Goal: Navigation & Orientation: Find specific page/section

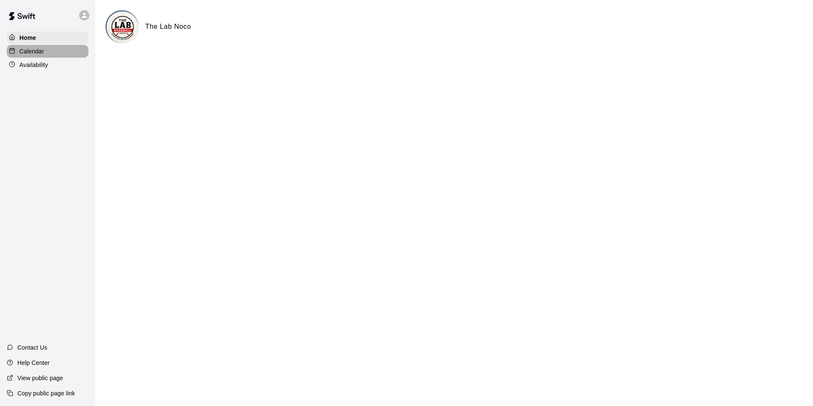
click at [50, 56] on div "Calendar" at bounding box center [48, 51] width 82 height 13
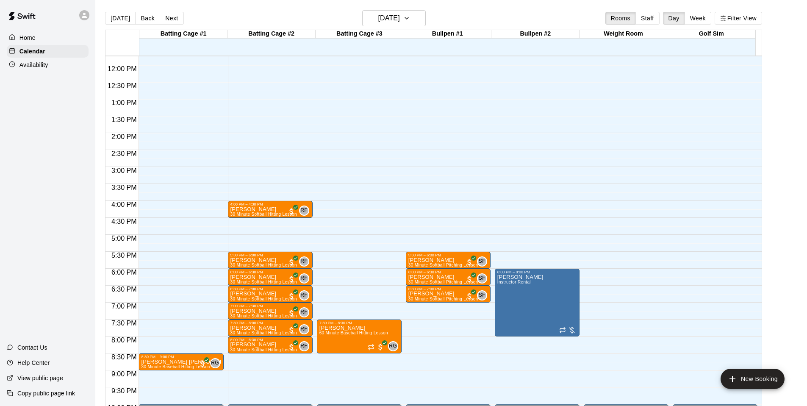
scroll to position [405, 0]
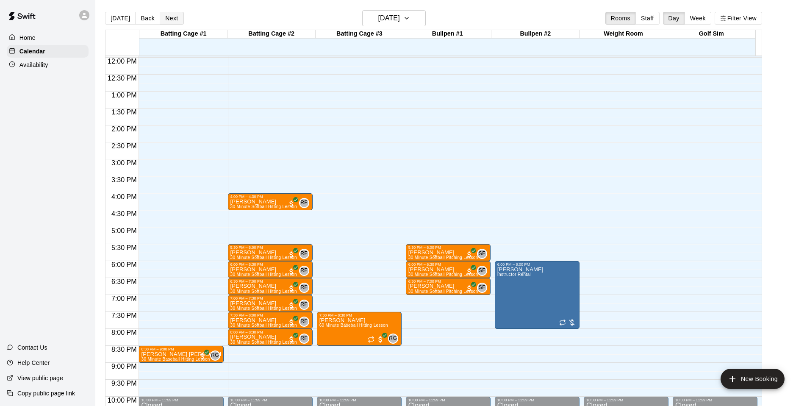
click at [164, 18] on button "Next" at bounding box center [172, 18] width 24 height 13
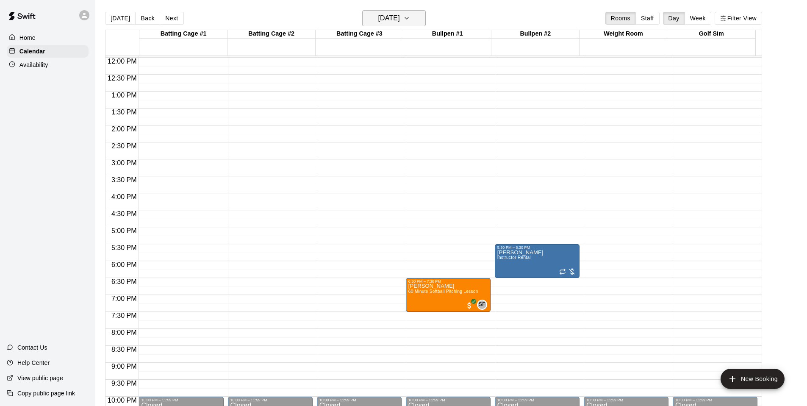
click at [385, 17] on h6 "[DATE]" at bounding box center [389, 18] width 22 height 12
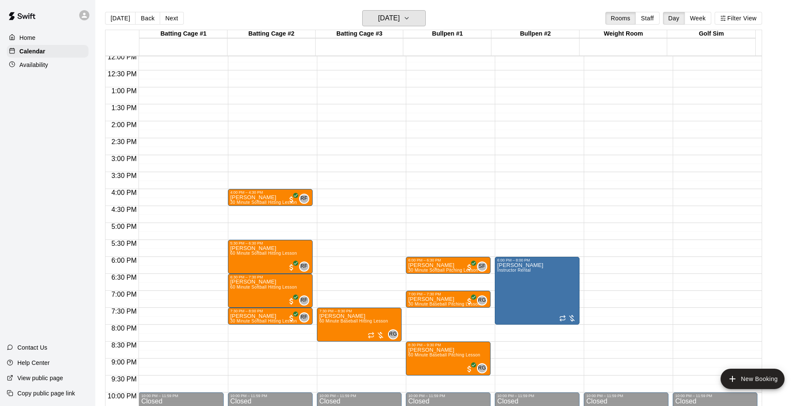
scroll to position [409, 0]
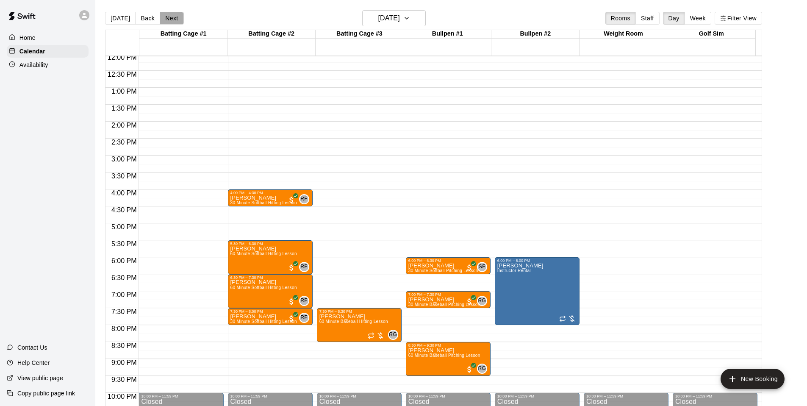
click at [164, 17] on button "Next" at bounding box center [172, 18] width 24 height 13
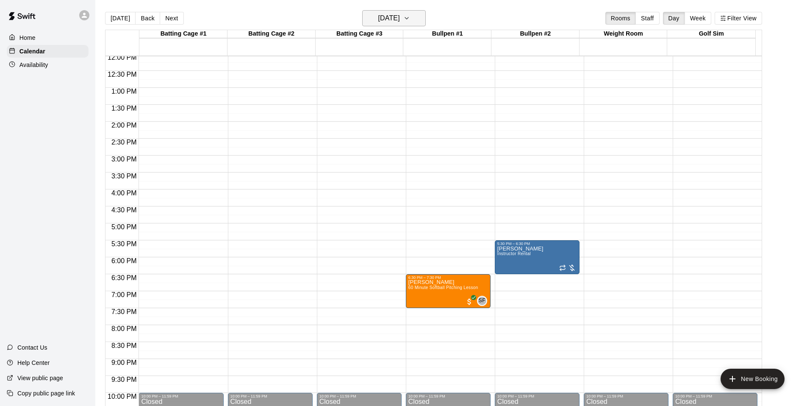
click at [418, 11] on button "[DATE]" at bounding box center [394, 18] width 64 height 16
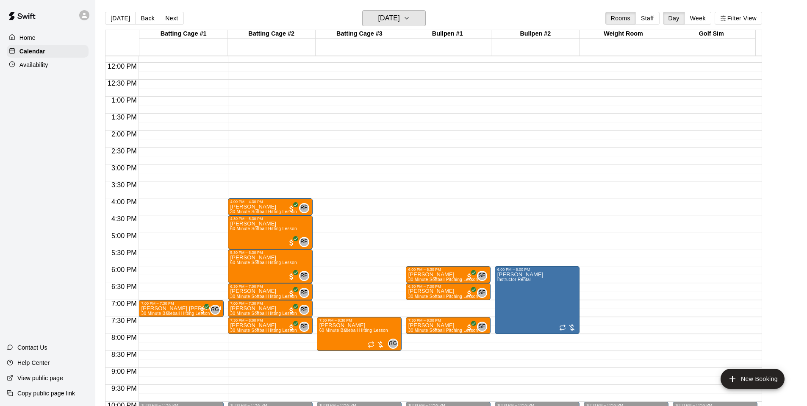
scroll to position [398, 0]
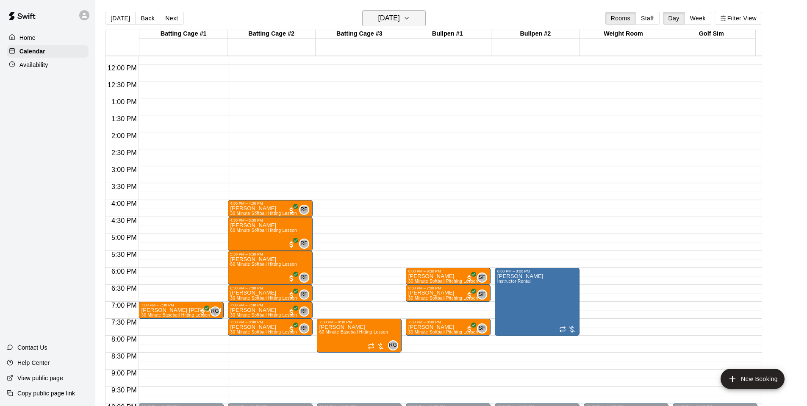
click at [388, 16] on h6 "[DATE]" at bounding box center [389, 18] width 22 height 12
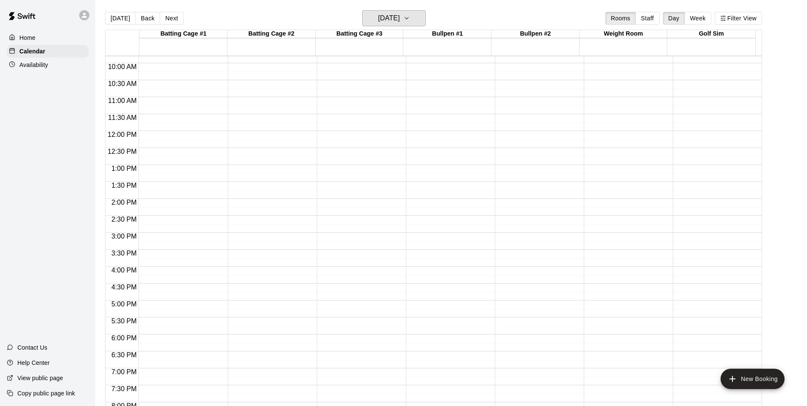
scroll to position [337, 0]
click at [47, 61] on p "Availability" at bounding box center [33, 65] width 29 height 8
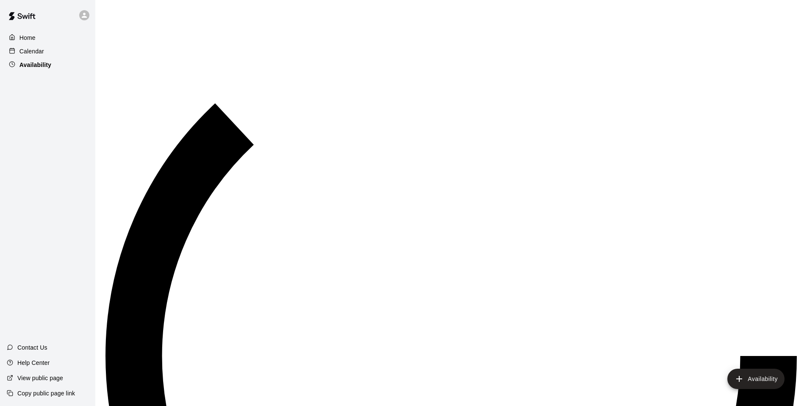
scroll to position [314, 0]
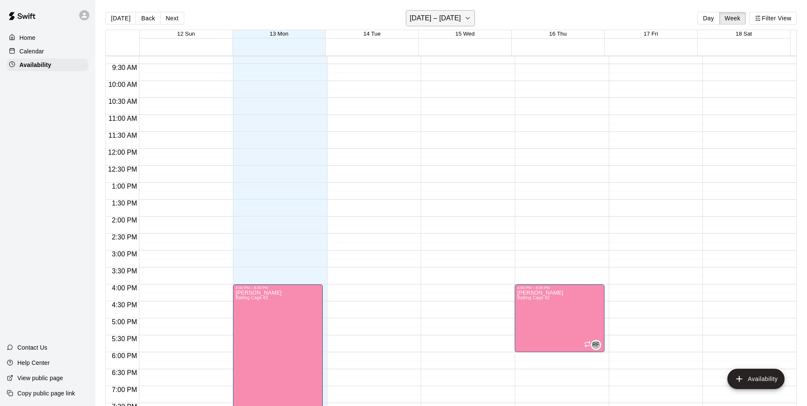
click at [465, 19] on icon "button" at bounding box center [467, 18] width 7 height 10
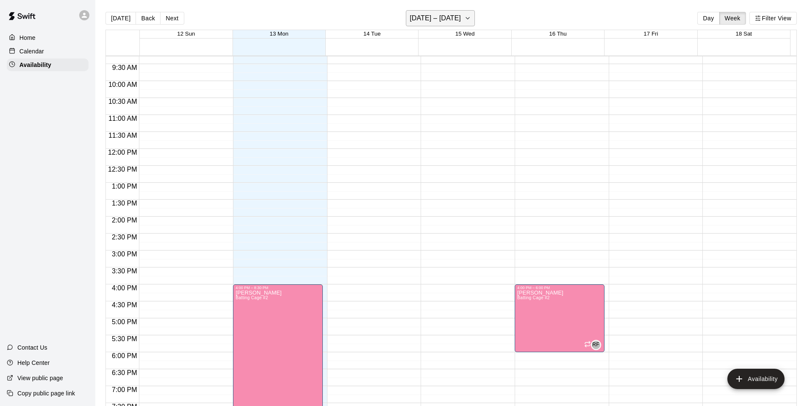
click at [443, 18] on h6 "[DATE] – [DATE]" at bounding box center [434, 18] width 51 height 12
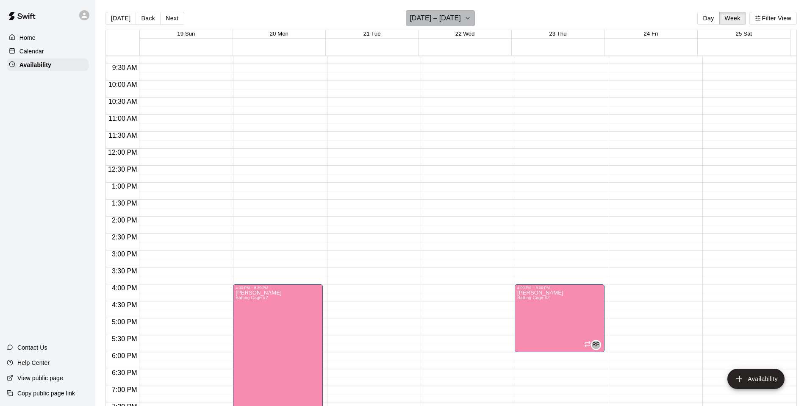
click at [451, 14] on h6 "[DATE] – [DATE]" at bounding box center [434, 18] width 51 height 12
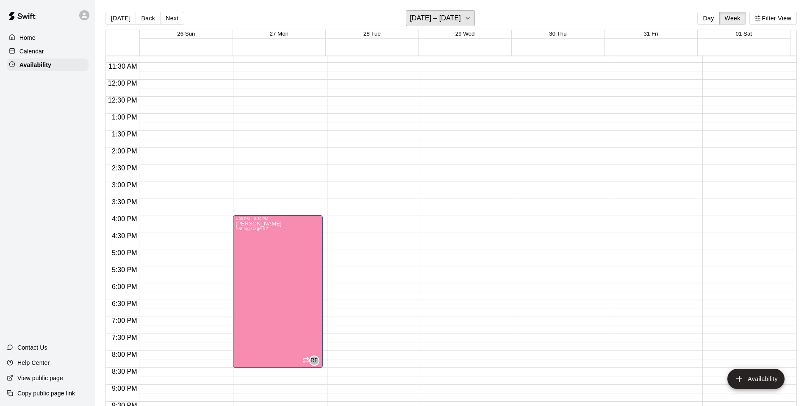
scroll to position [379, 0]
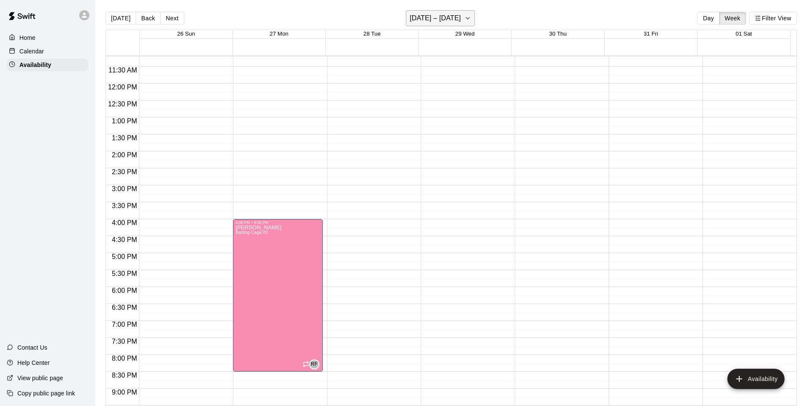
click at [458, 13] on h6 "[DATE] – [DATE]" at bounding box center [434, 18] width 51 height 12
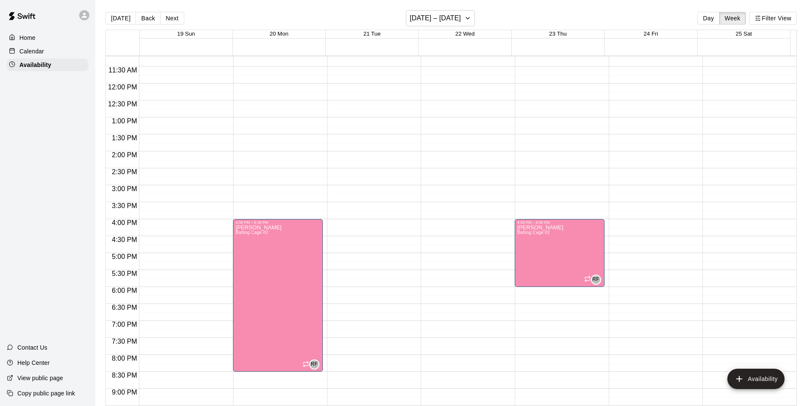
click at [33, 54] on p "Calendar" at bounding box center [31, 51] width 25 height 8
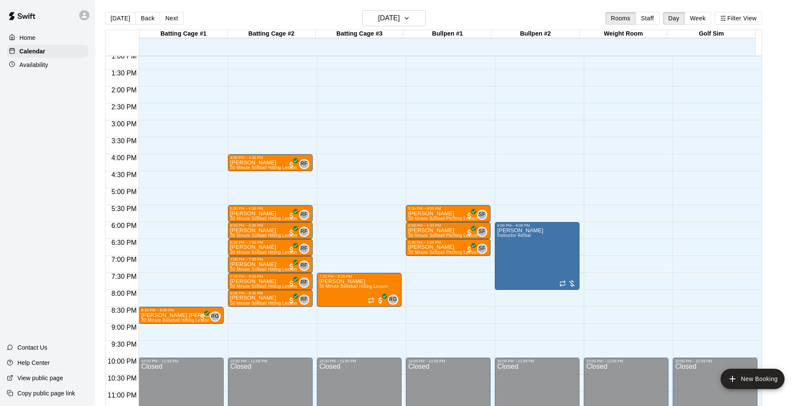
scroll to position [454, 0]
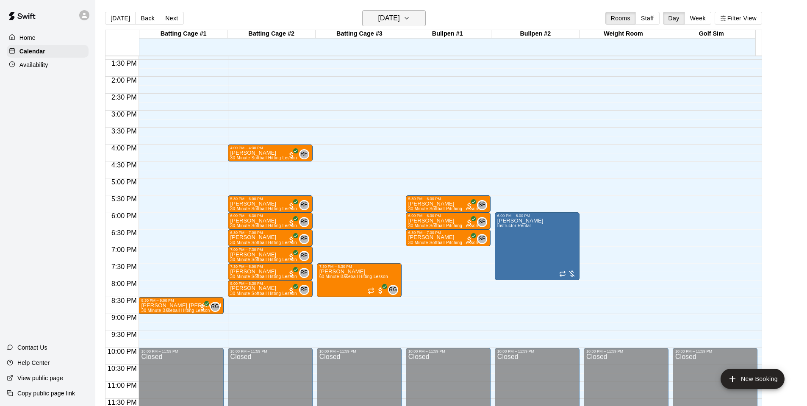
click at [391, 19] on h6 "[DATE]" at bounding box center [389, 18] width 22 height 12
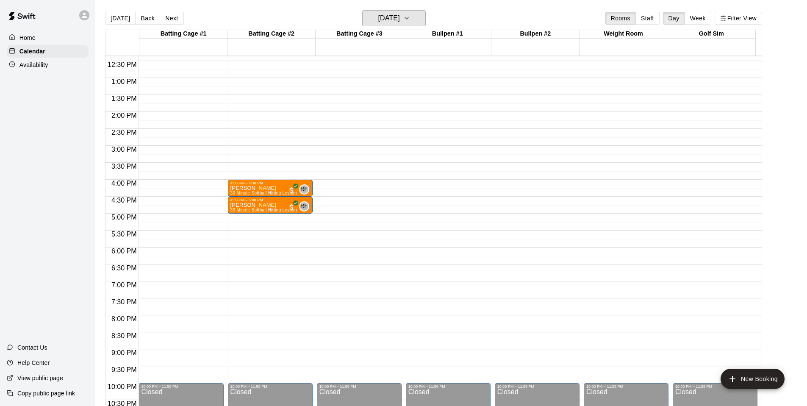
scroll to position [412, 0]
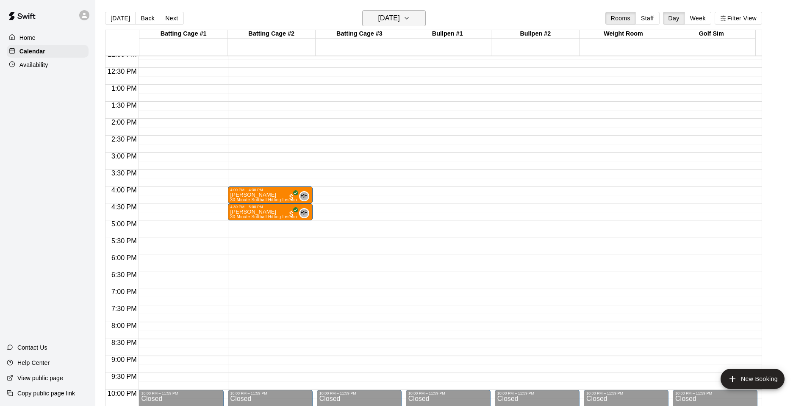
click at [400, 22] on h6 "[DATE]" at bounding box center [389, 18] width 22 height 12
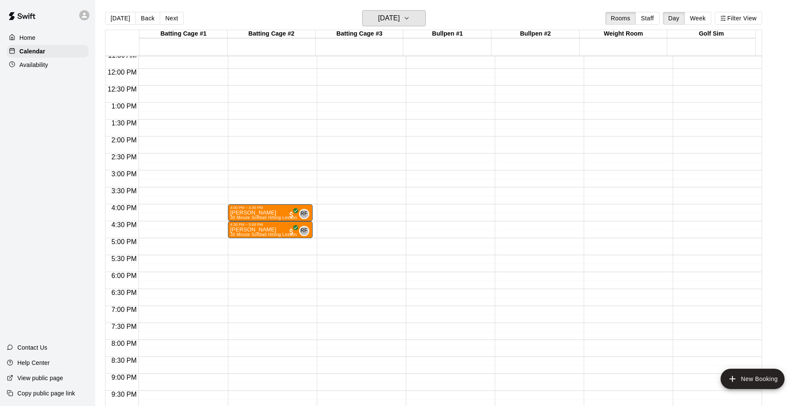
scroll to position [393, 0]
click at [384, 25] on button "[DATE]" at bounding box center [394, 18] width 64 height 16
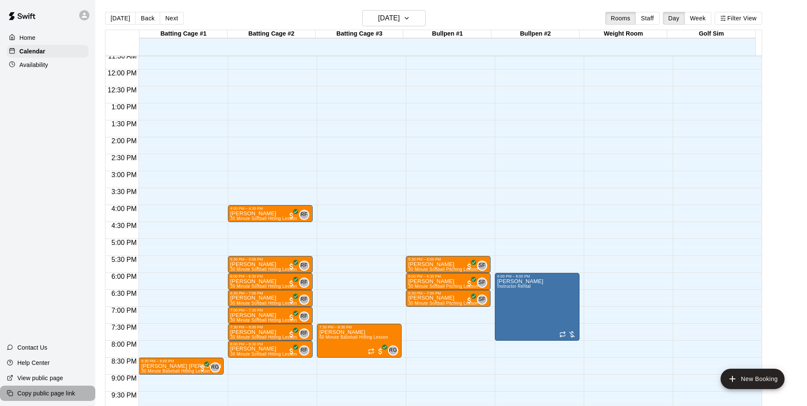
click at [59, 398] on div "Copy public page link" at bounding box center [47, 392] width 95 height 15
